Goal: Transaction & Acquisition: Purchase product/service

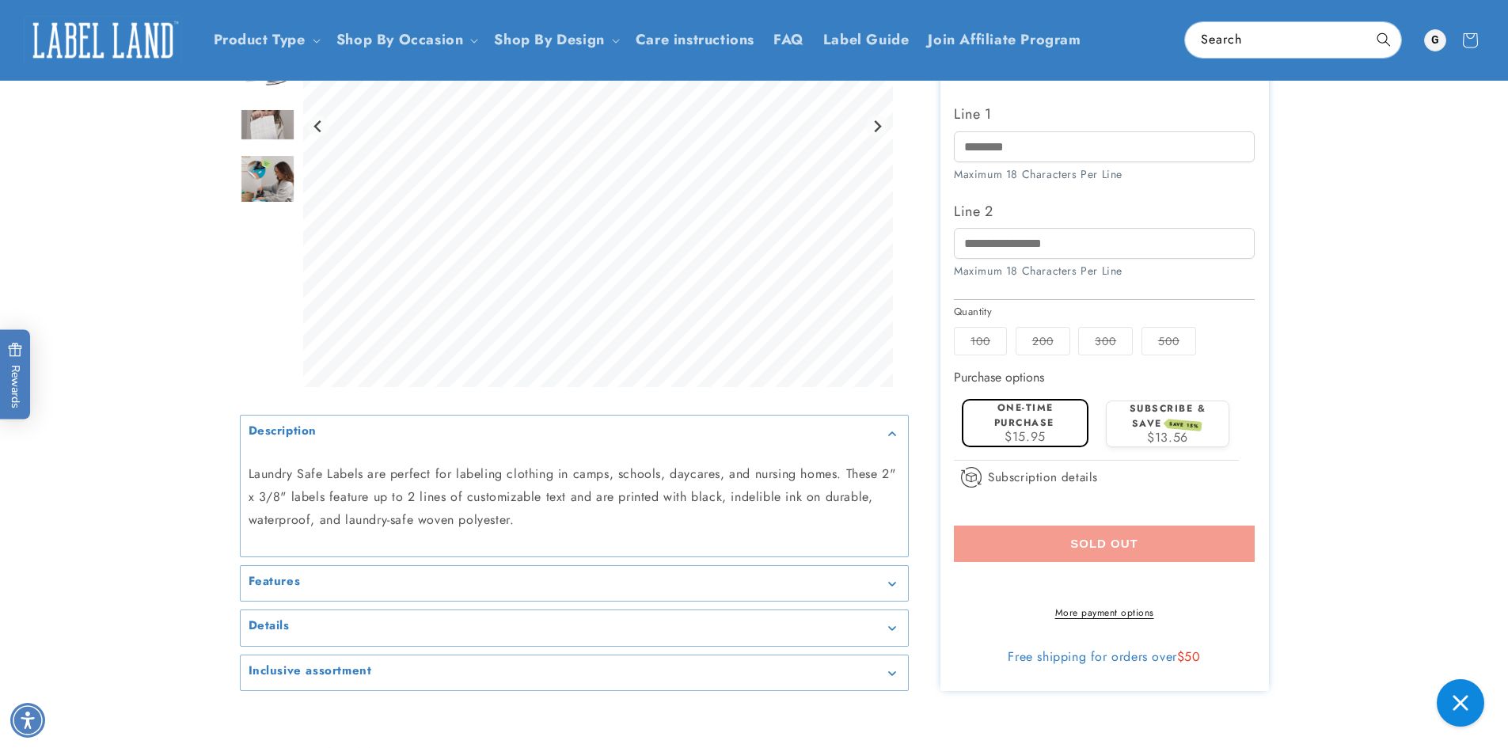
click at [972, 339] on label "100 Variant sold out or unavailable" at bounding box center [980, 341] width 53 height 29
